Goal: Information Seeking & Learning: Check status

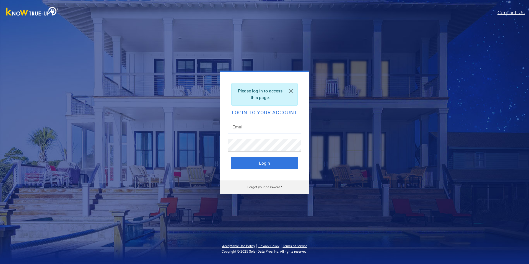
click at [239, 127] on input "text" at bounding box center [264, 127] width 73 height 13
type input "etch_p@yahoo.com"
click at [278, 168] on button "Login" at bounding box center [264, 163] width 66 height 12
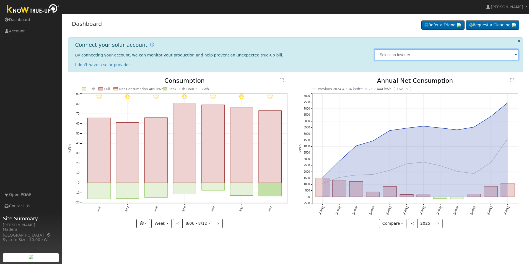
click at [513, 54] on input "text" at bounding box center [446, 54] width 144 height 11
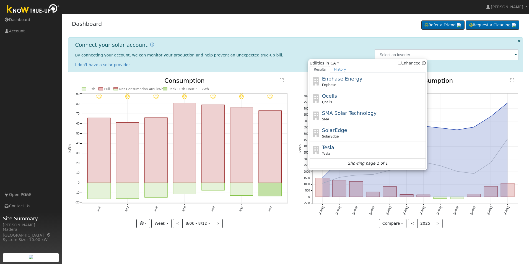
click at [285, 262] on div "User Profile First name Last name Email Email Notifications No Emails No Emails…" at bounding box center [295, 139] width 466 height 250
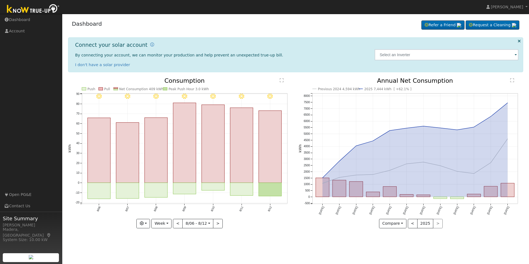
click at [469, 96] on icon "Previous 2024 4,594 kWh 2025 7,444 kWh [ +62.1% ] [DATE] Sep '[DATE] Nov '[DATE…" at bounding box center [410, 153] width 225 height 150
click at [24, 22] on link "Dashboard" at bounding box center [31, 19] width 62 height 11
click at [292, 56] on p "By connecting your account, we can monitor your production and help prevent an …" at bounding box center [222, 55] width 294 height 6
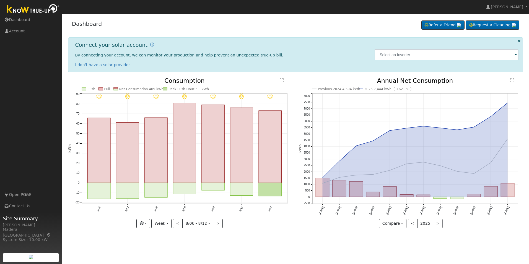
click at [292, 56] on p "By connecting your account, we can monitor your production and help prevent an …" at bounding box center [222, 55] width 294 height 6
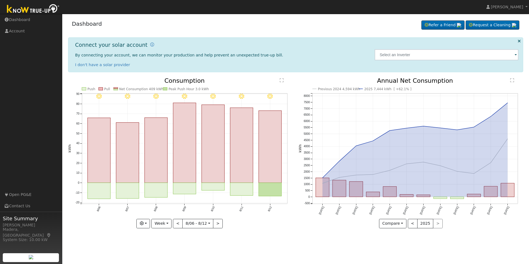
click at [292, 56] on p "By connecting your account, we can monitor your production and help prevent an …" at bounding box center [222, 55] width 294 height 6
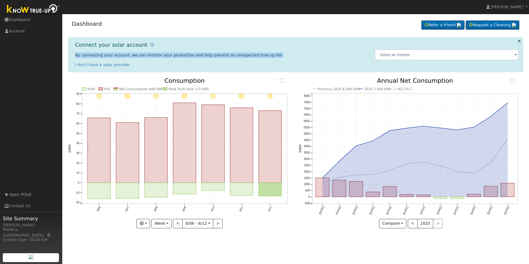
click at [292, 56] on p "By connecting your account, we can monitor your production and help prevent an …" at bounding box center [222, 55] width 294 height 6
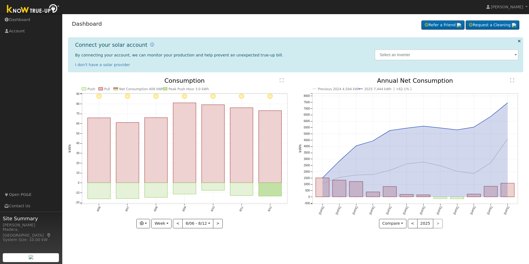
click at [297, 235] on div "Previous 2024 4,594 kWh 2025 7,444 kWh [ +62.1% ] Aug '24 Sep '24 Oct '24 Nov '…" at bounding box center [411, 157] width 231 height 158
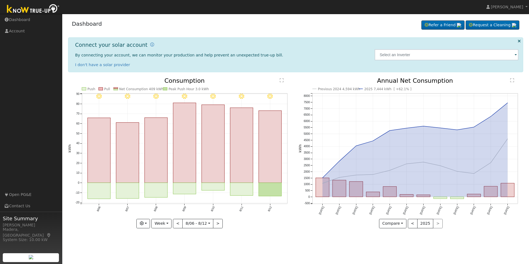
drag, startPoint x: 297, startPoint y: 235, endPoint x: 267, endPoint y: 218, distance: 34.2
click at [267, 218] on icon "8/12 - Clear 8/11 - Clear 8/10 - Clear 8/09 - Clear 8/08 - Clear 8/07 - Clear 8…" at bounding box center [180, 153] width 225 height 150
click at [275, 218] on icon "8/12 - Clear 8/11 - Clear 8/10 - Clear 8/09 - Clear 8/08 - Clear 8/07 - Clear 8…" at bounding box center [180, 153] width 225 height 150
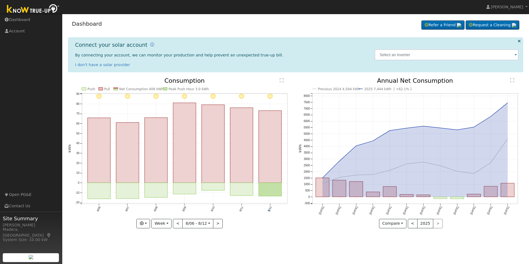
drag, startPoint x: 275, startPoint y: 218, endPoint x: 261, endPoint y: 222, distance: 14.2
click at [275, 218] on icon "8/12 - Clear 8/11 - Clear 8/10 - Clear 8/09 - Clear 8/08 - Clear 8/07 - Clear 8…" at bounding box center [180, 153] width 225 height 150
drag, startPoint x: 76, startPoint y: 227, endPoint x: 82, endPoint y: 178, distance: 50.1
click at [82, 178] on icon "8/12 - Clear 8/11 - Clear 8/10 - Clear 8/09 - Clear 8/08 - Clear 8/07 - Clear 8…" at bounding box center [180, 153] width 225 height 150
